Goal: Task Accomplishment & Management: Manage account settings

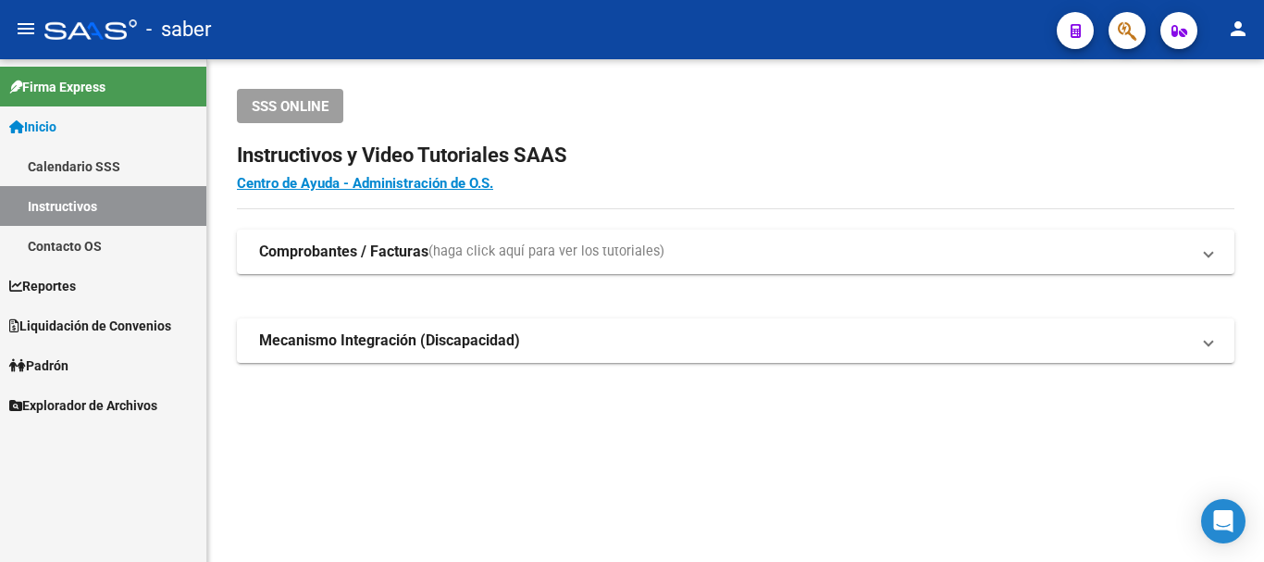
click at [1113, 39] on button "button" at bounding box center [1126, 30] width 37 height 37
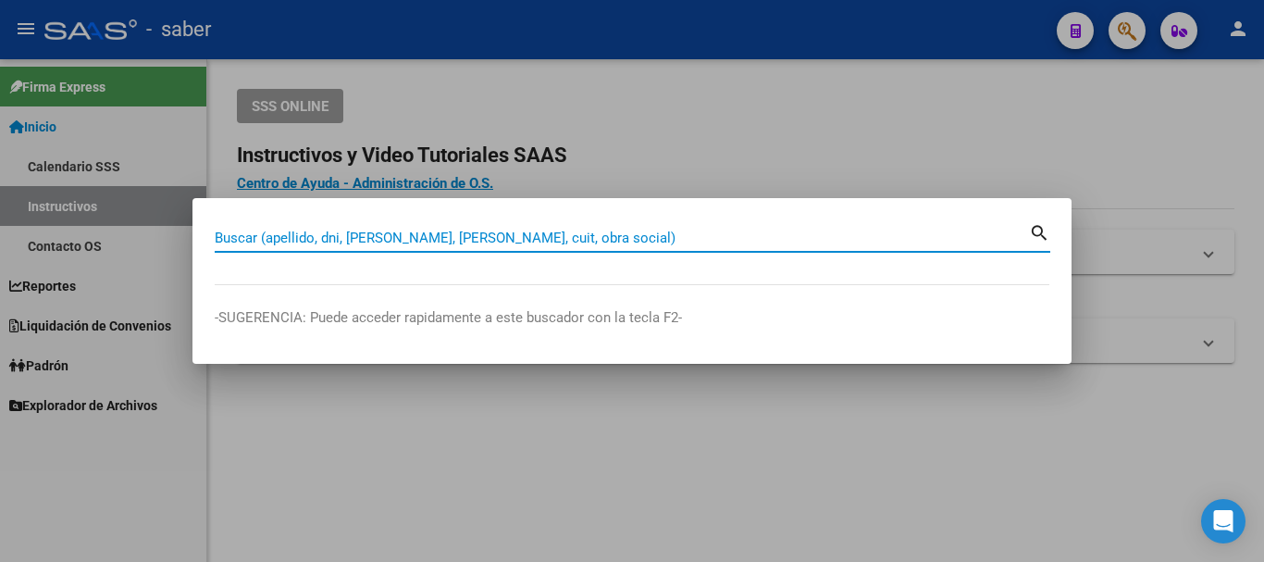
paste input "20297793544"
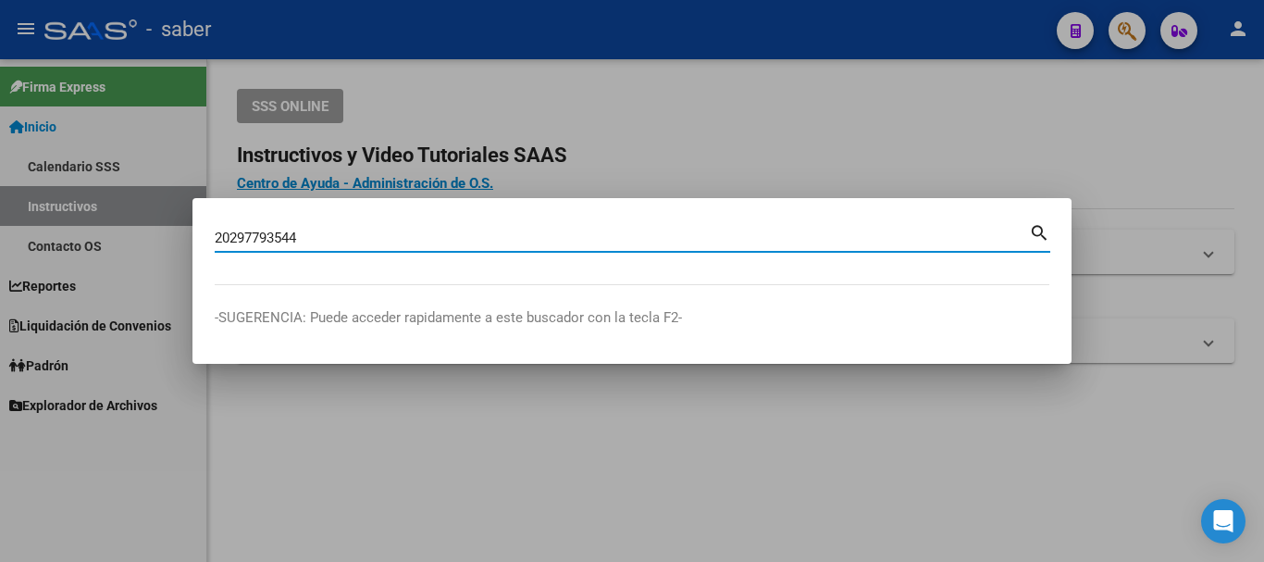
type input "20297793544"
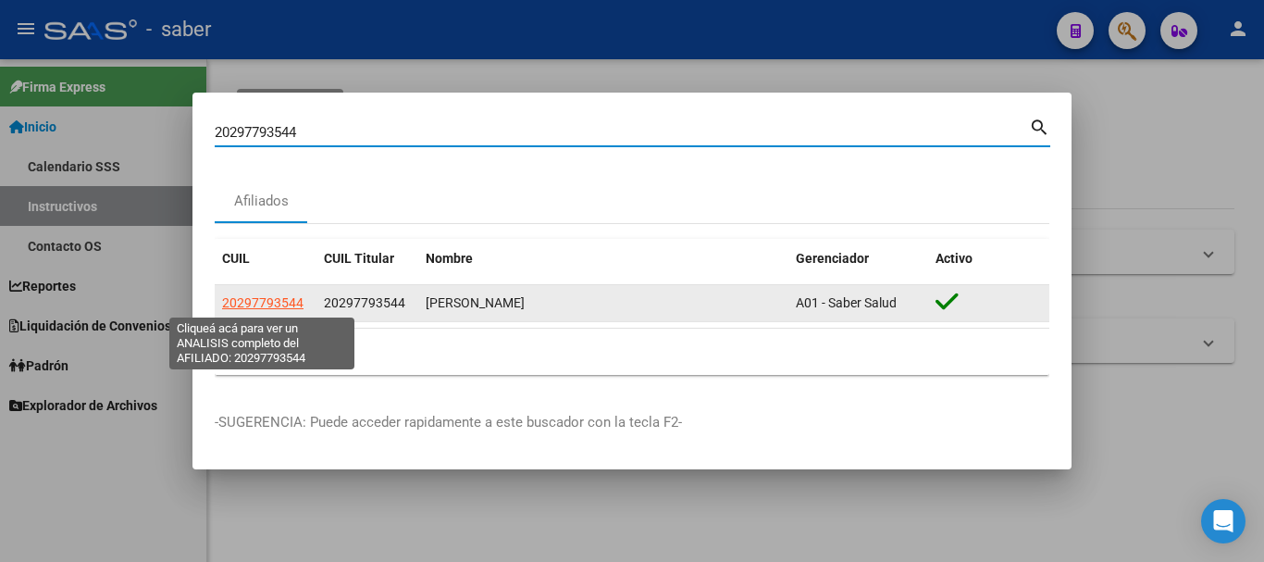
click at [268, 301] on span "20297793544" at bounding box center [262, 302] width 81 height 15
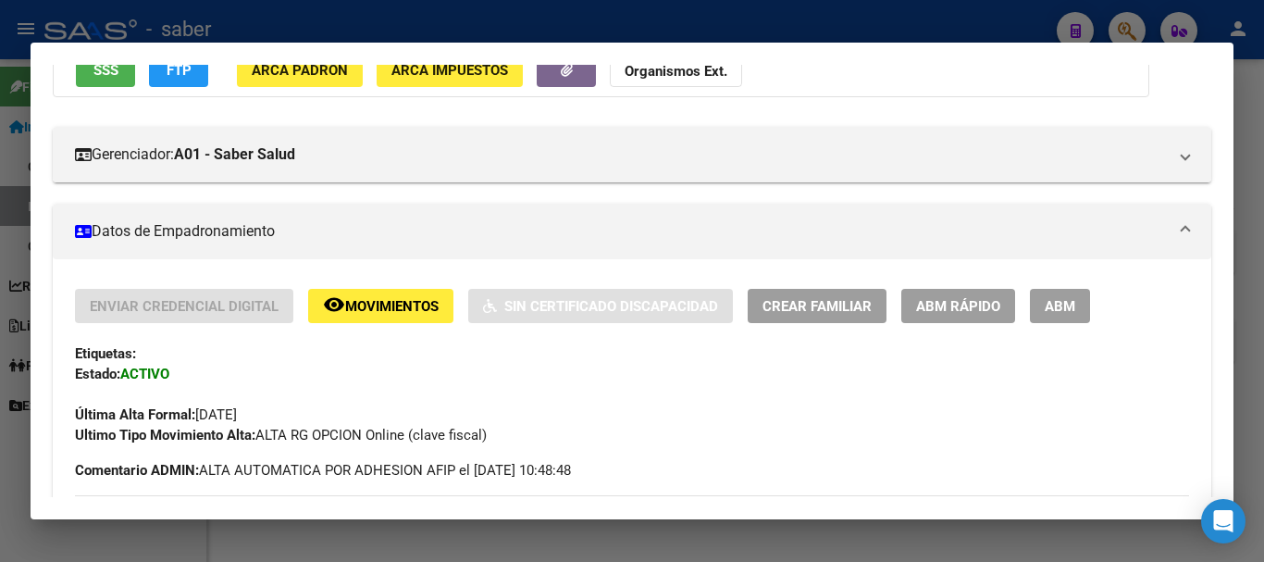
scroll to position [185, 0]
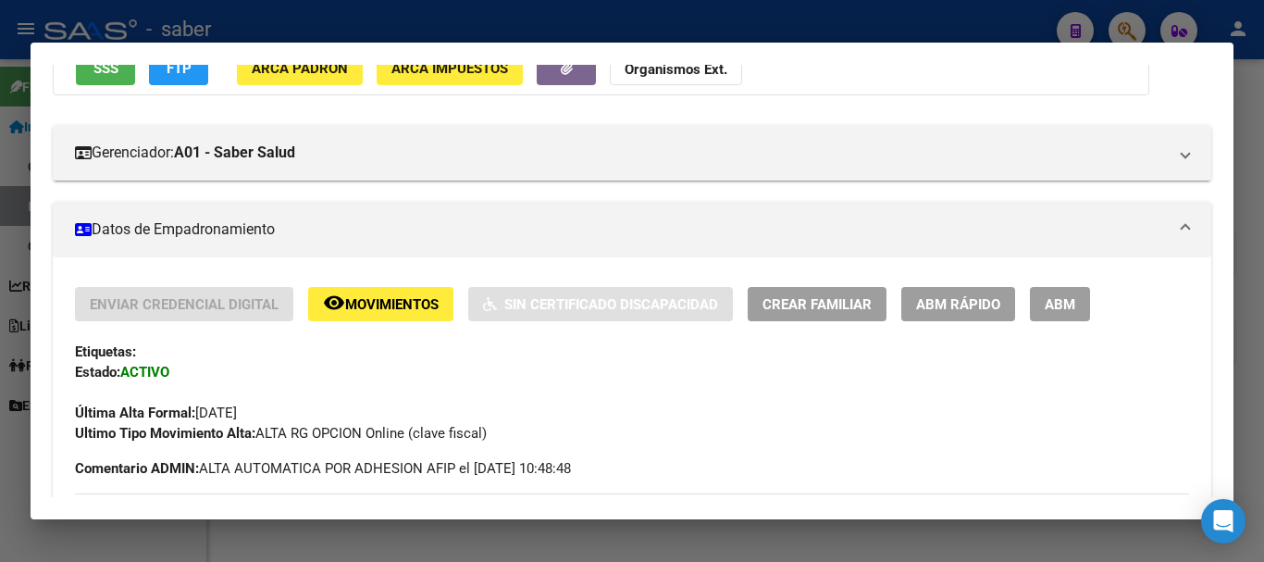
click at [1049, 301] on span "ABM" at bounding box center [1060, 304] width 31 height 17
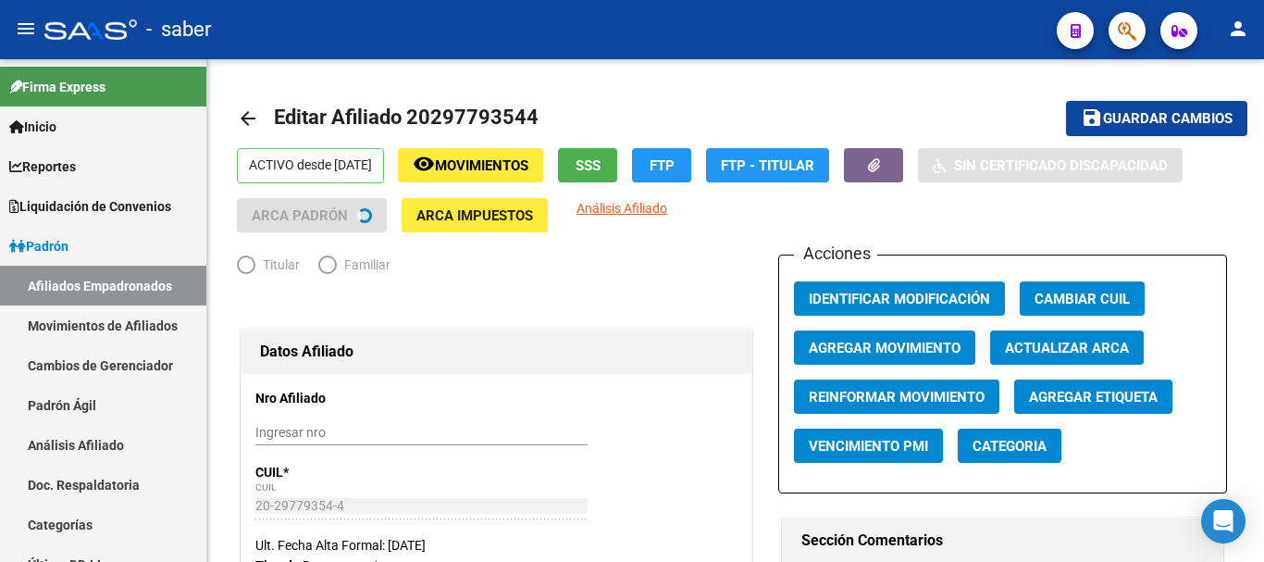
radio input "true"
type input "30-70765197-7"
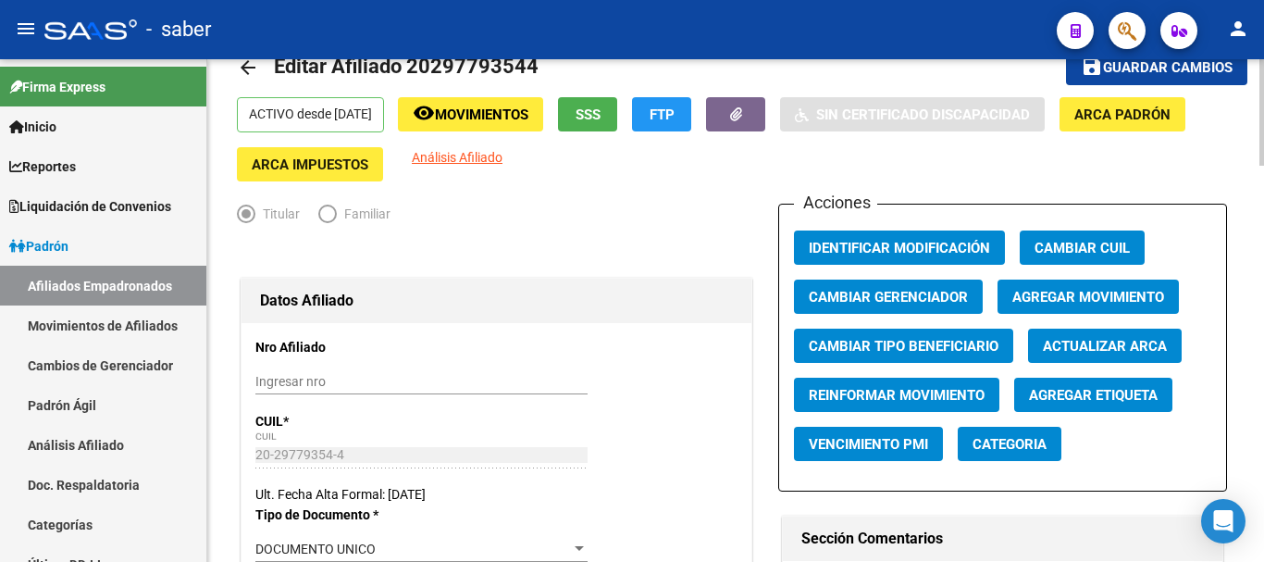
scroll to position [93, 0]
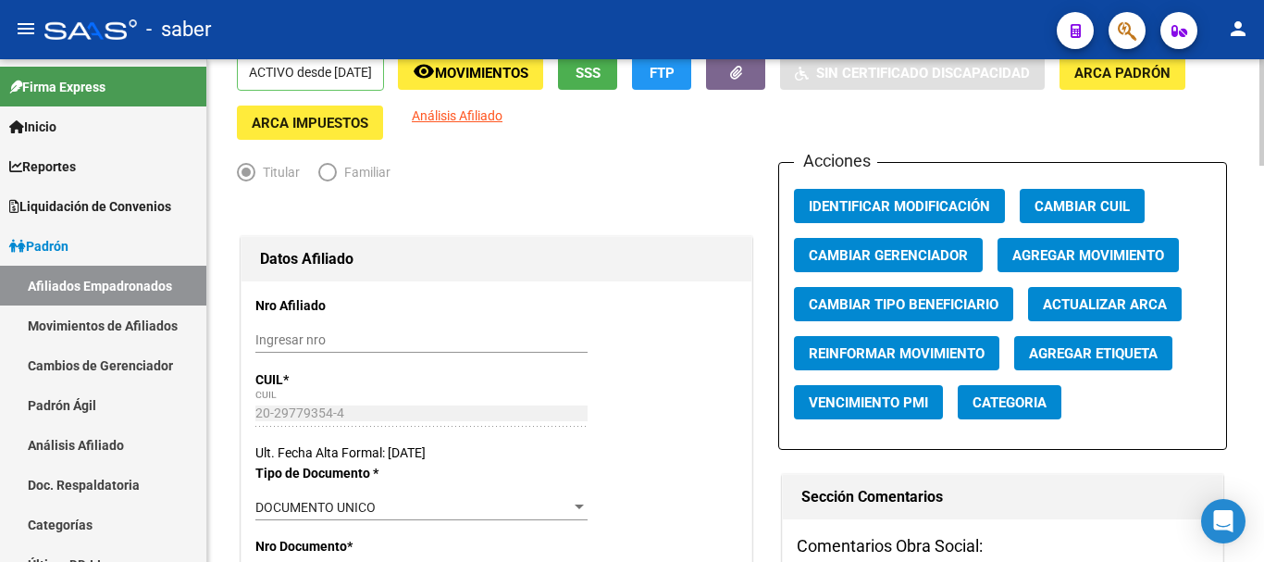
click at [1055, 254] on span "Agregar Movimiento" at bounding box center [1088, 255] width 152 height 17
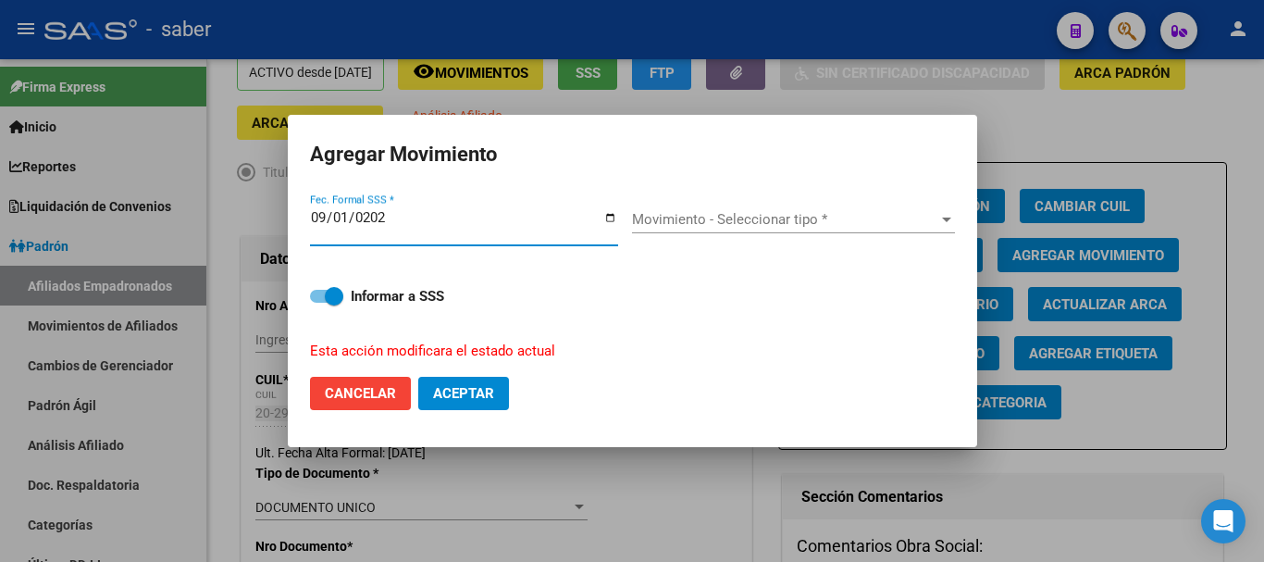
type input "[DATE]"
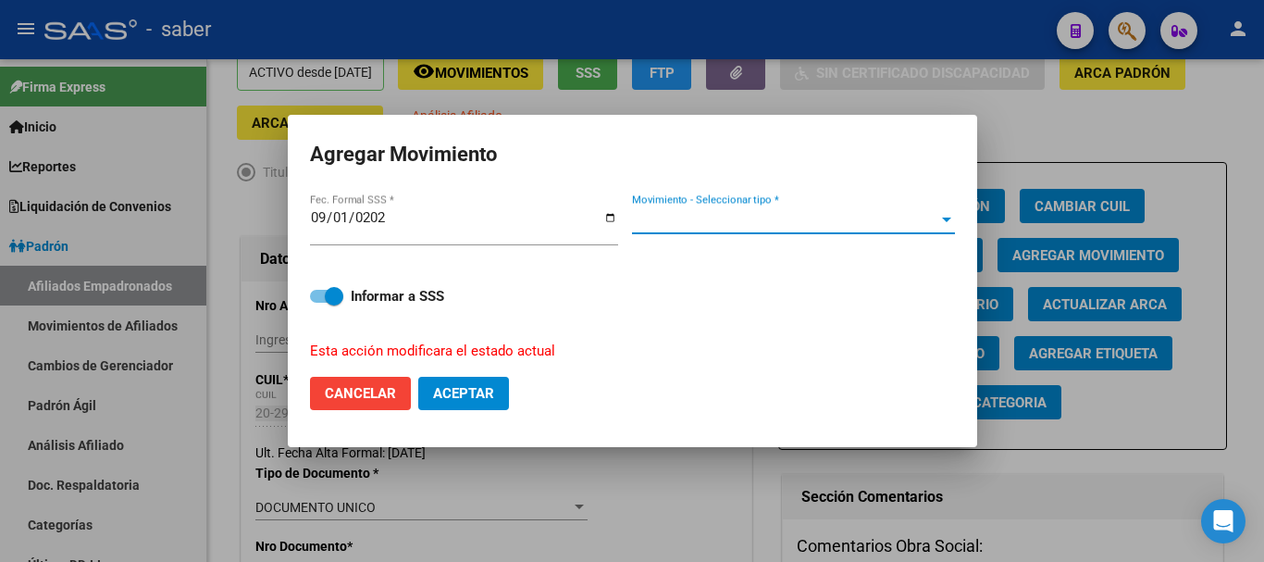
click at [811, 217] on span "Movimiento - Seleccionar tipo *" at bounding box center [785, 219] width 306 height 17
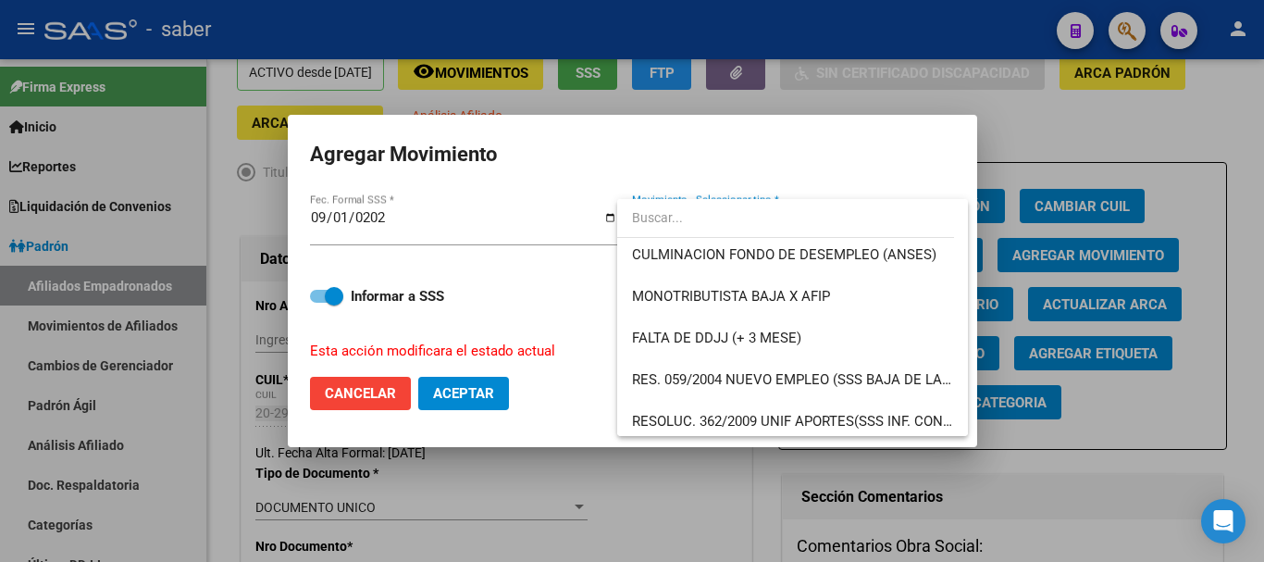
scroll to position [481, 0]
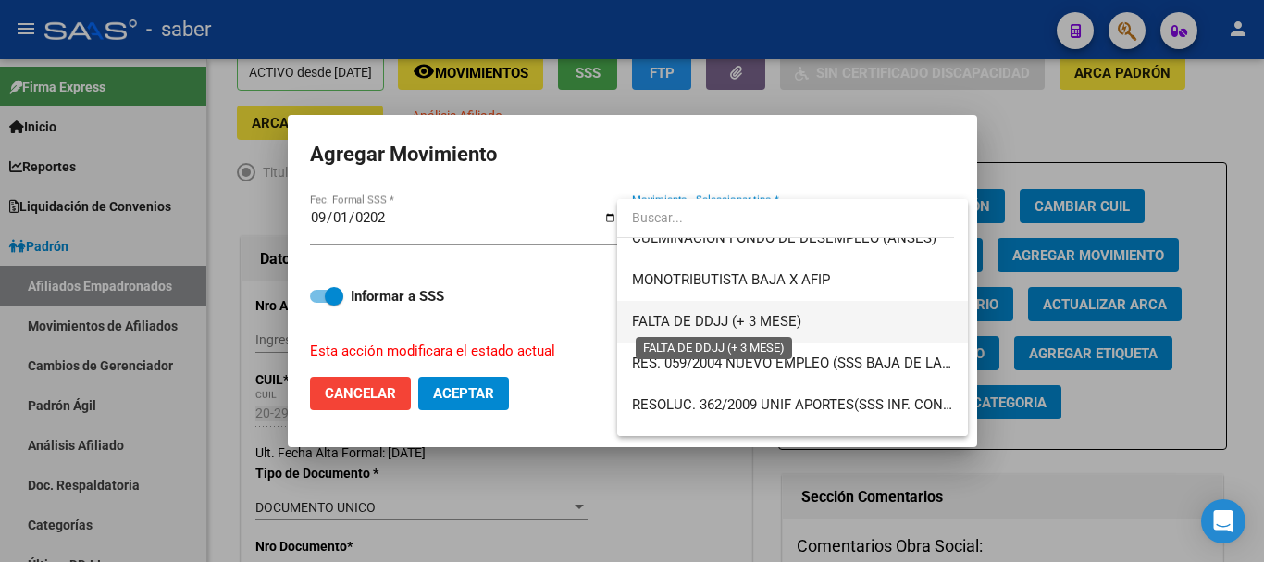
click at [716, 317] on span "FALTA DE DDJJ (+ 3 MESE)" at bounding box center [716, 321] width 169 height 17
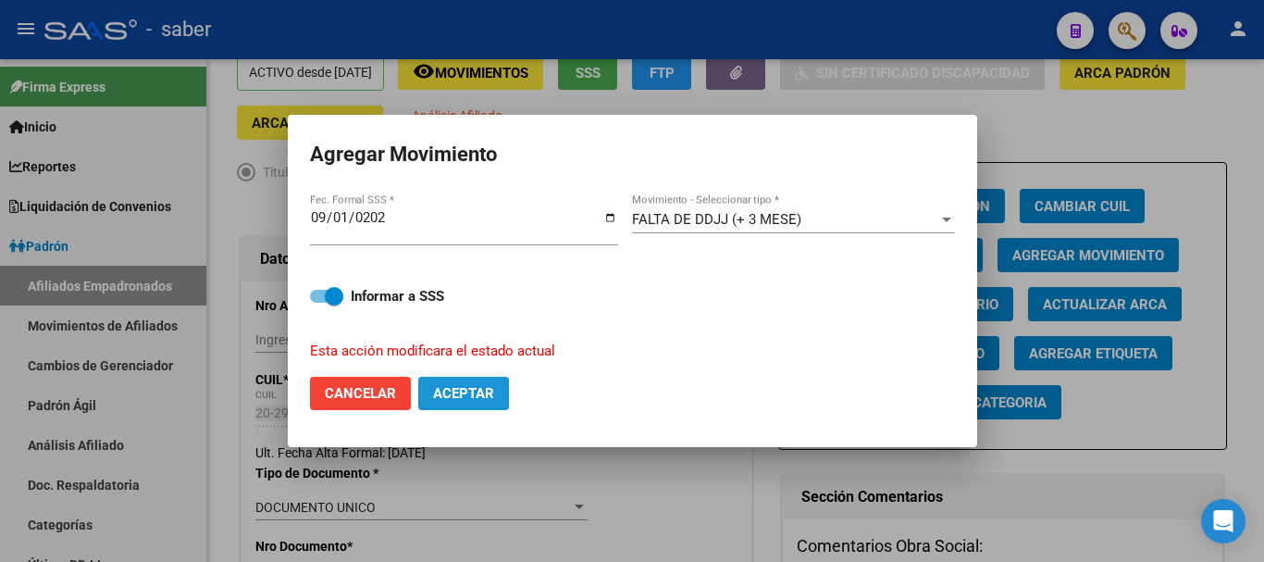
click at [468, 395] on span "Aceptar" at bounding box center [463, 393] width 61 height 17
checkbox input "false"
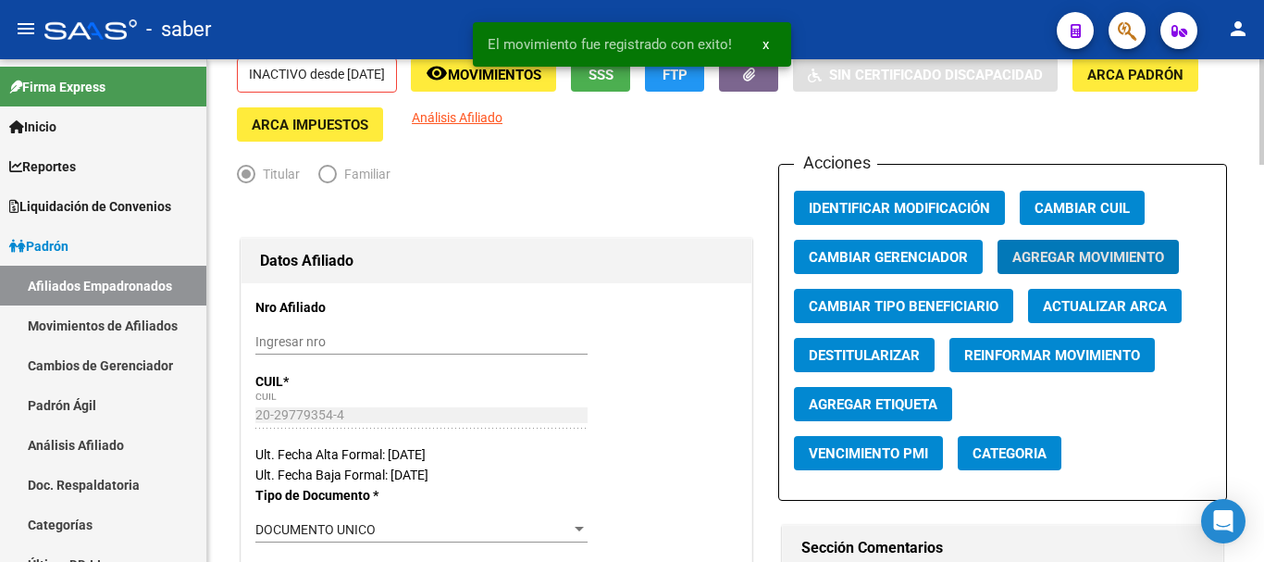
scroll to position [0, 0]
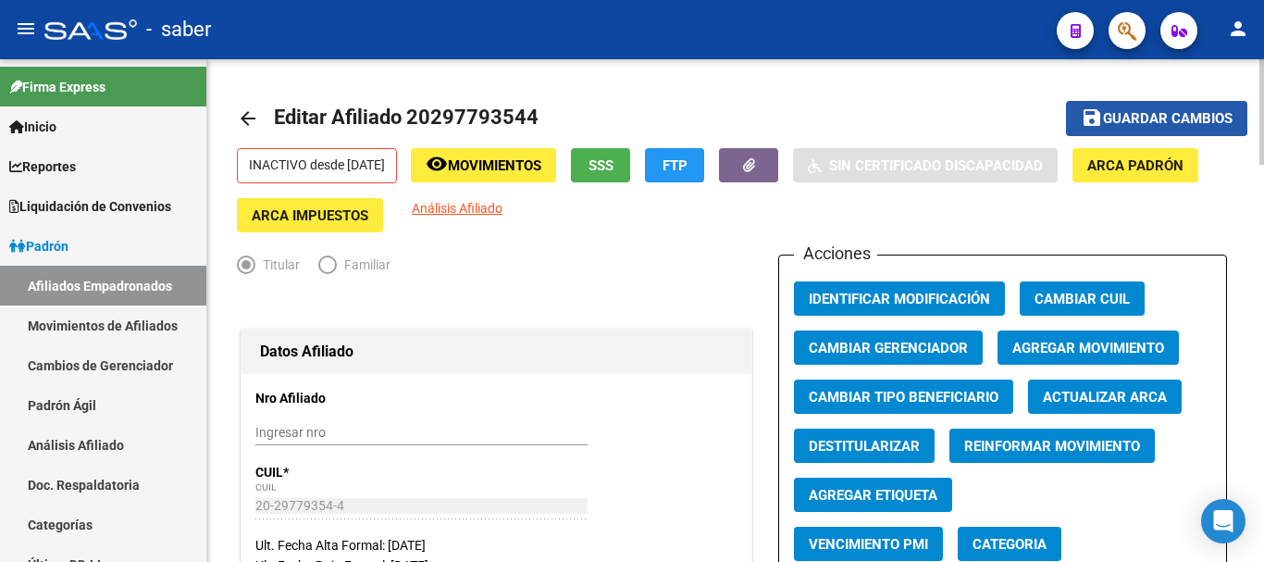
click at [1131, 114] on span "Guardar cambios" at bounding box center [1168, 119] width 130 height 17
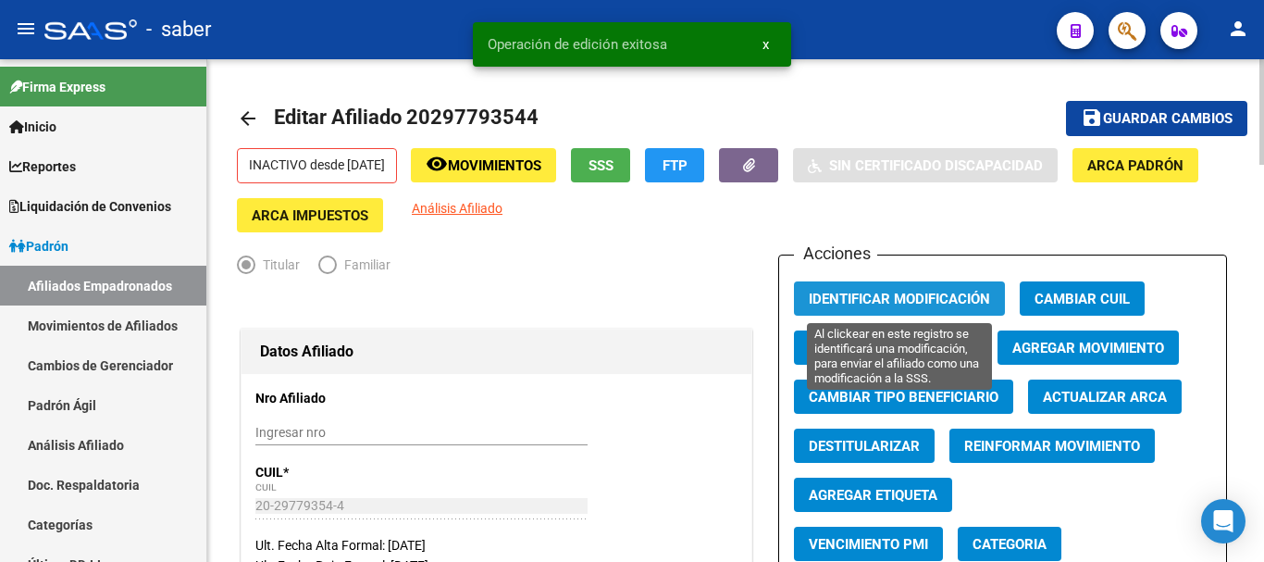
click at [873, 290] on span "Identificar Modificación" at bounding box center [899, 298] width 181 height 17
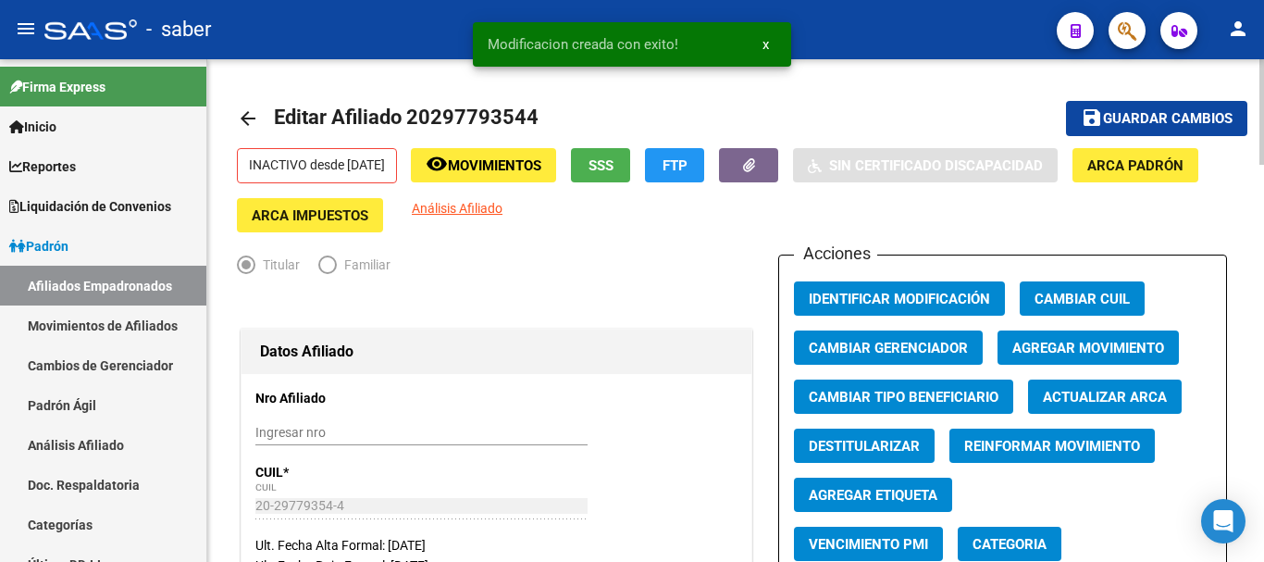
click at [660, 279] on div "Titular Familiar" at bounding box center [496, 269] width 519 height 30
click at [102, 30] on div at bounding box center [90, 29] width 93 height 20
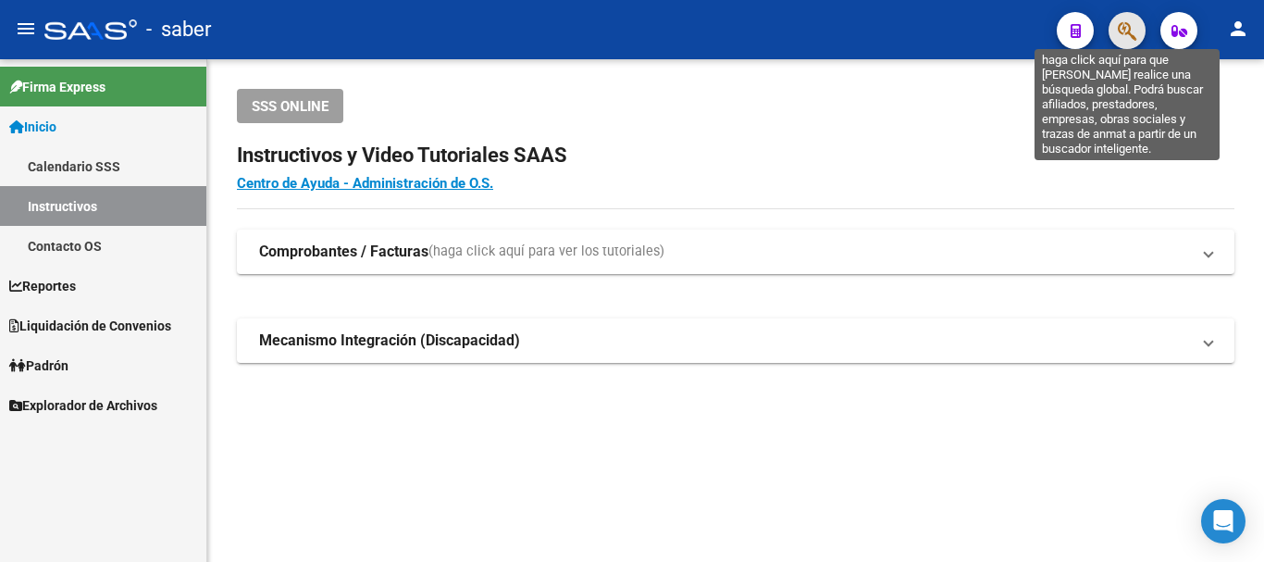
click at [1129, 30] on icon "button" at bounding box center [1127, 30] width 19 height 21
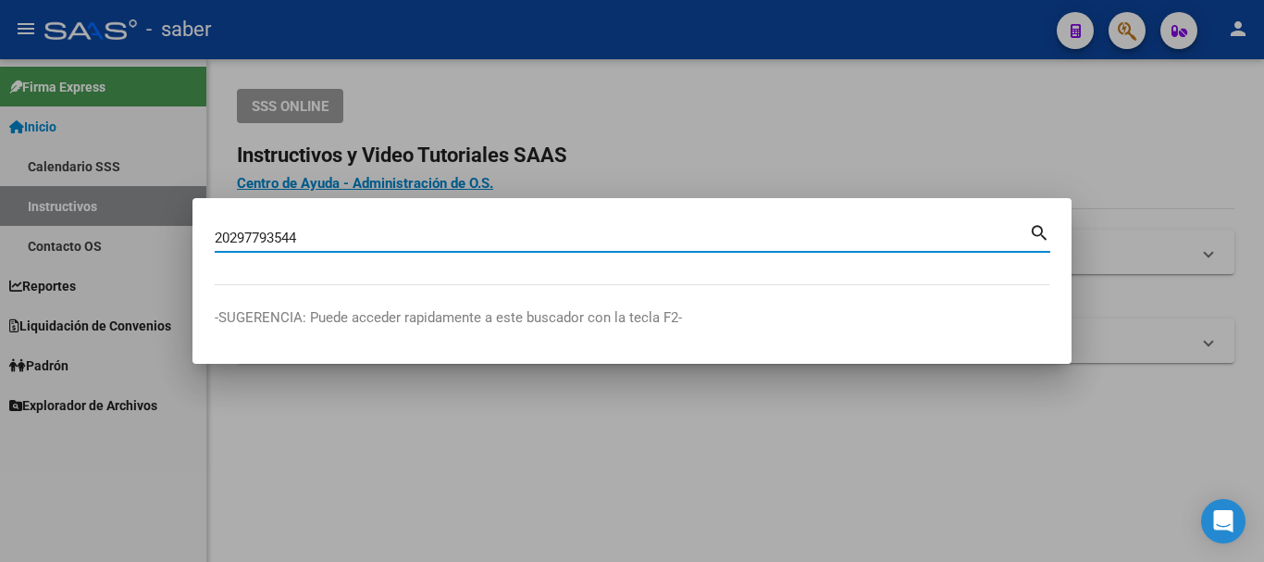
type input "20297793544"
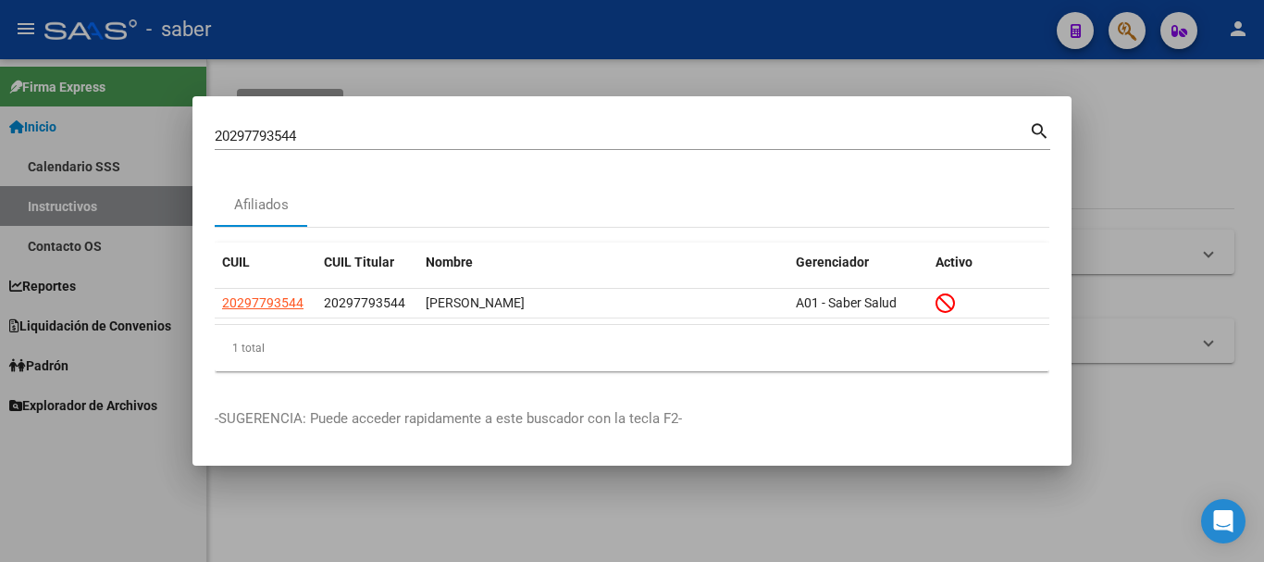
click at [1130, 118] on div at bounding box center [632, 281] width 1264 height 562
